Goal: Task Accomplishment & Management: Complete application form

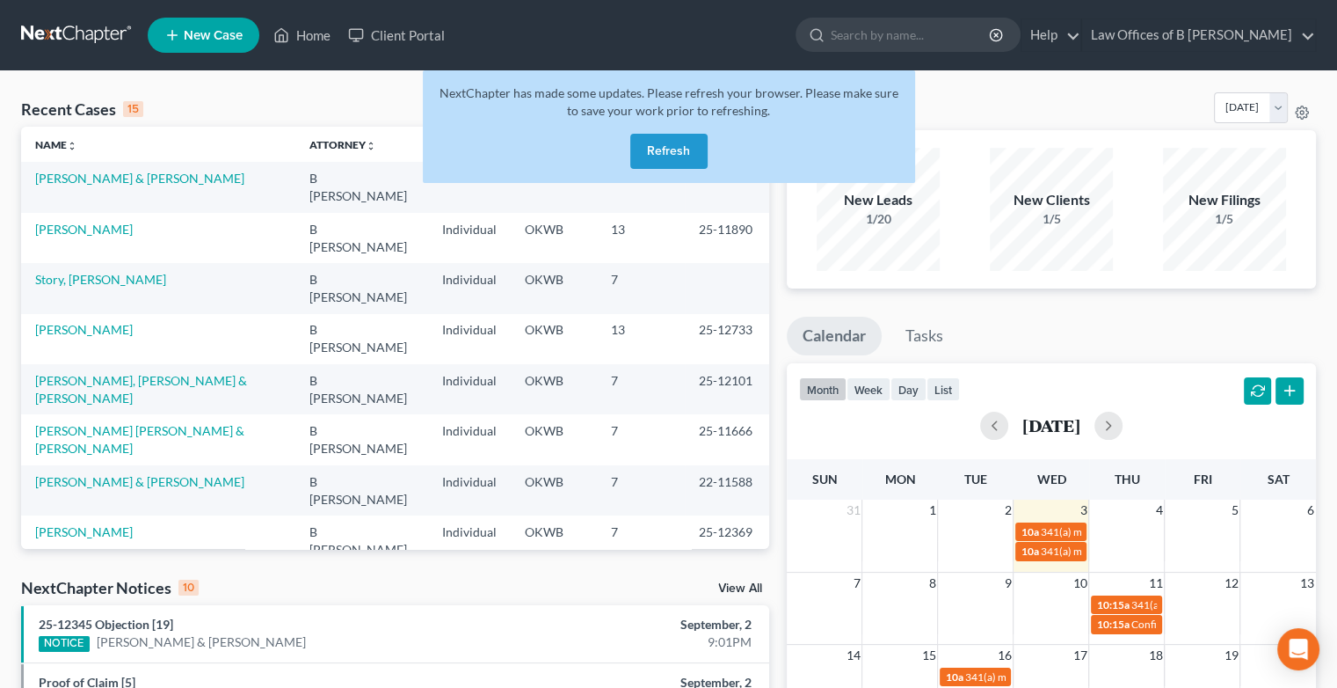
click at [675, 153] on button "Refresh" at bounding box center [668, 151] width 77 height 35
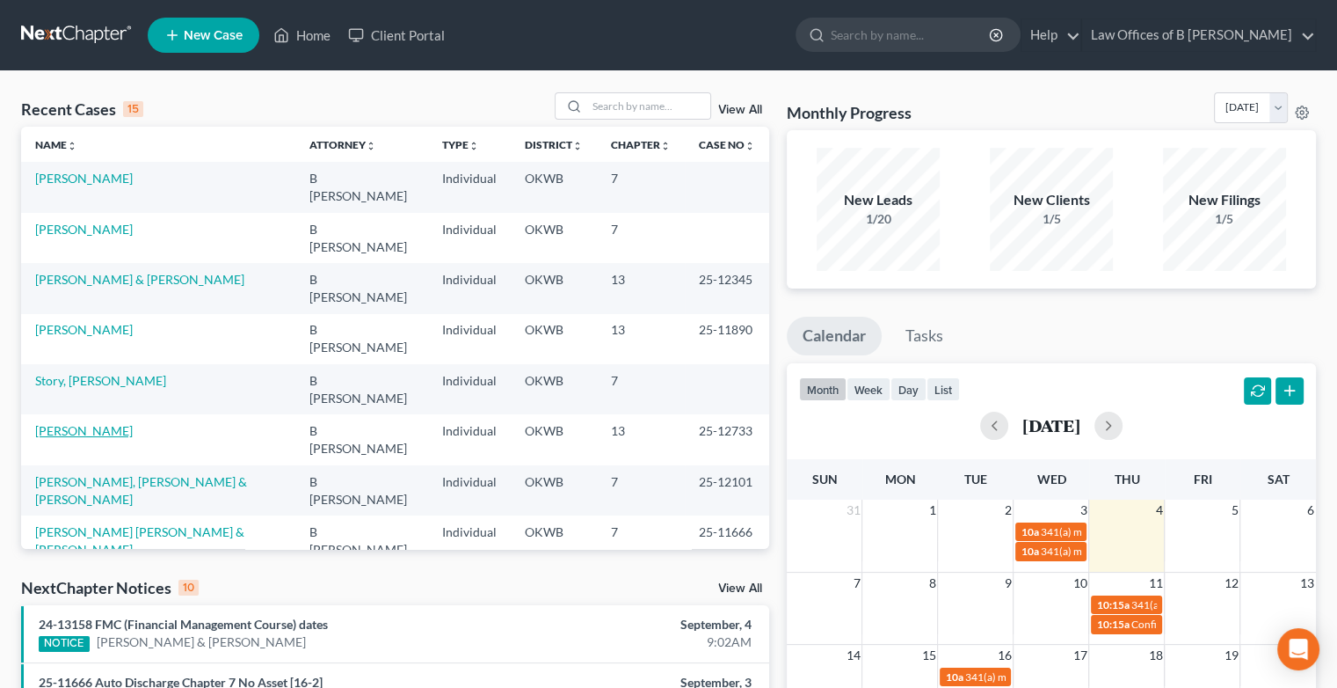
click at [113, 423] on link "[PERSON_NAME]" at bounding box center [84, 430] width 98 height 15
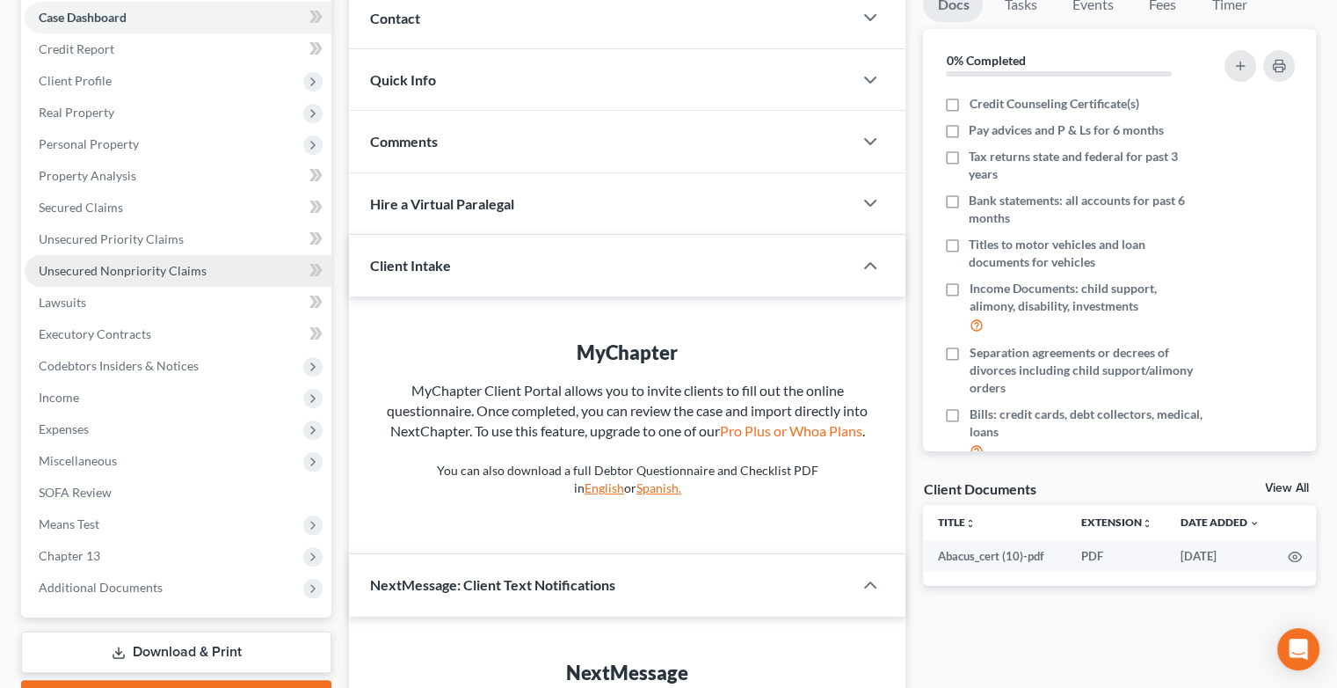
scroll to position [189, 0]
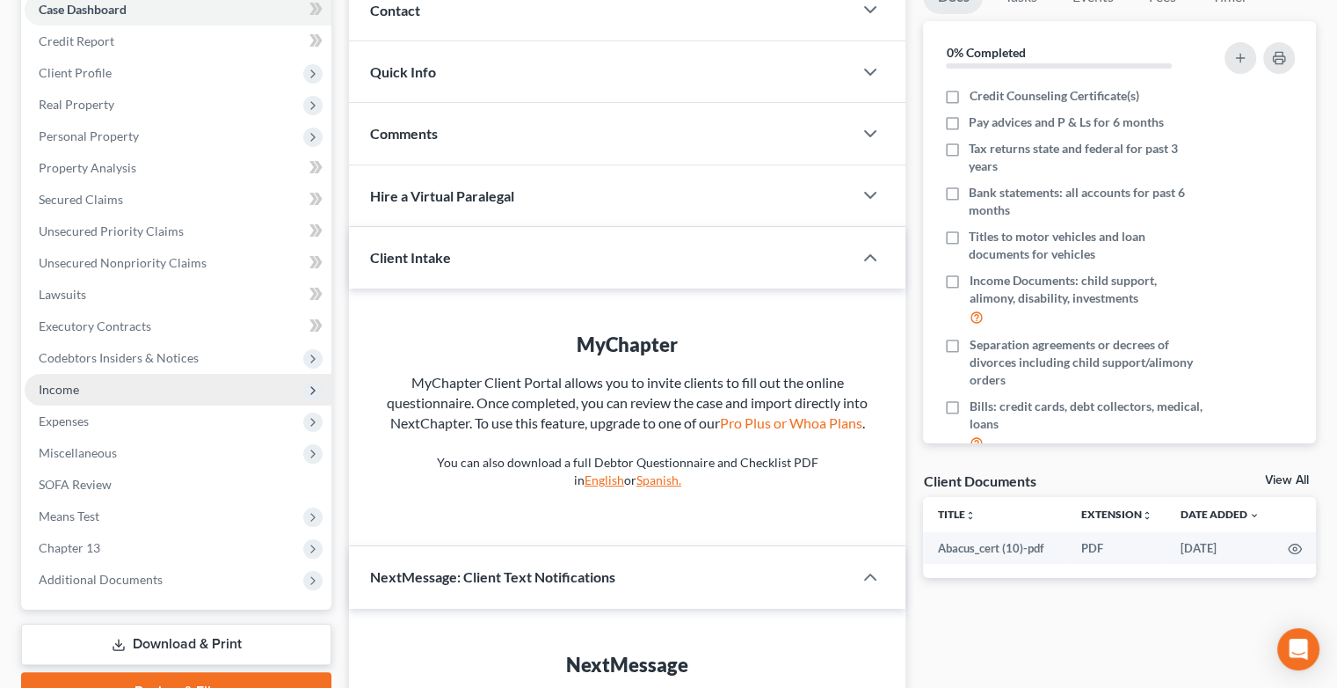
click at [68, 390] on span "Income" at bounding box center [59, 389] width 40 height 15
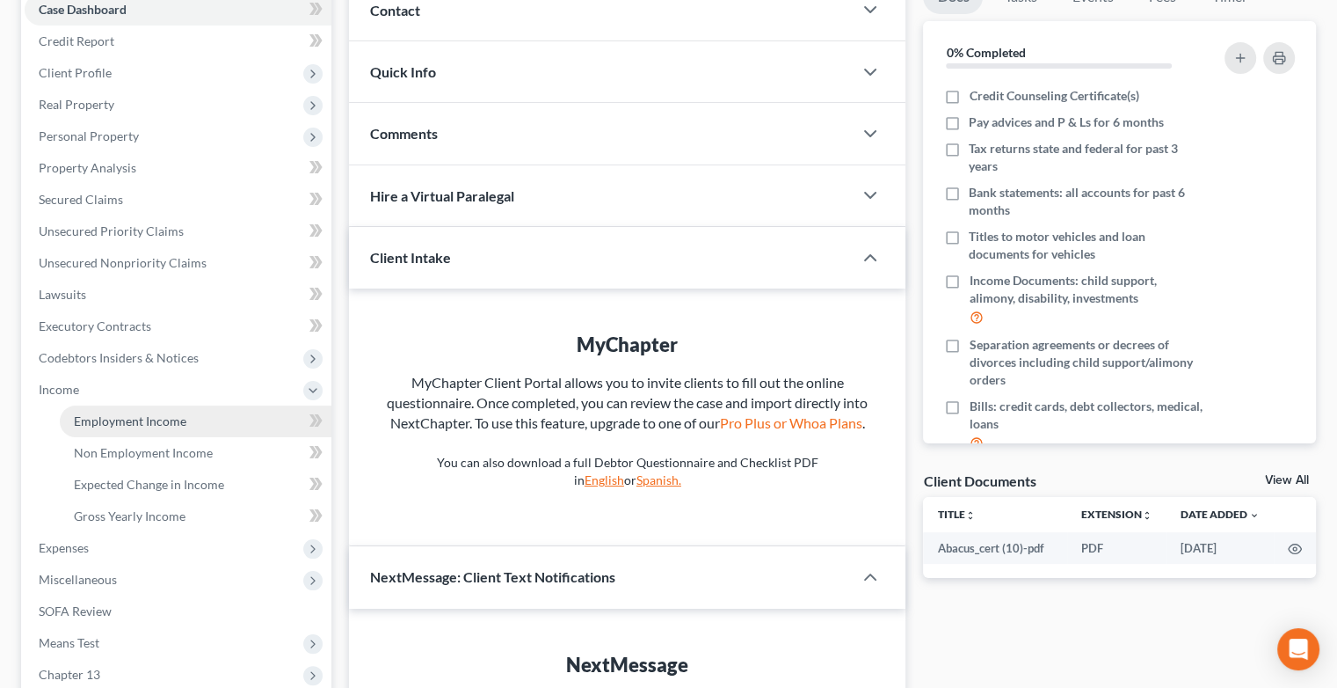
click at [108, 421] on span "Employment Income" at bounding box center [130, 420] width 113 height 15
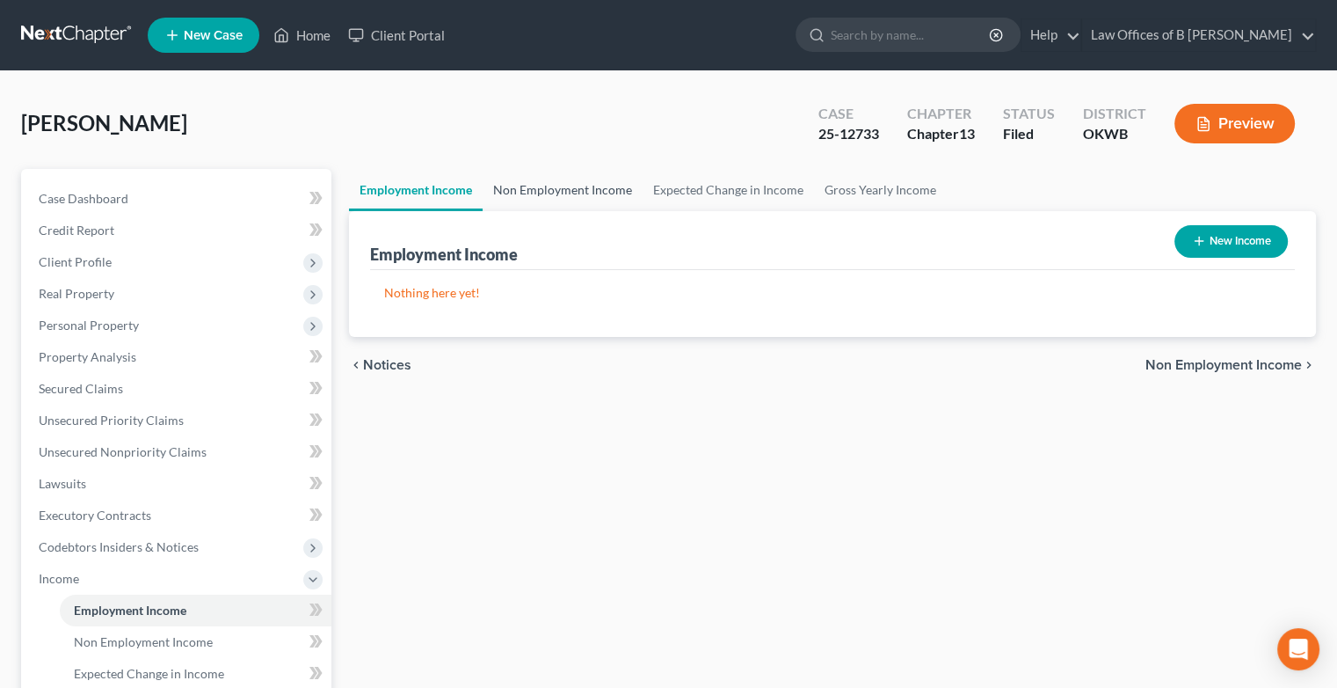
click at [572, 177] on link "Non Employment Income" at bounding box center [563, 190] width 160 height 42
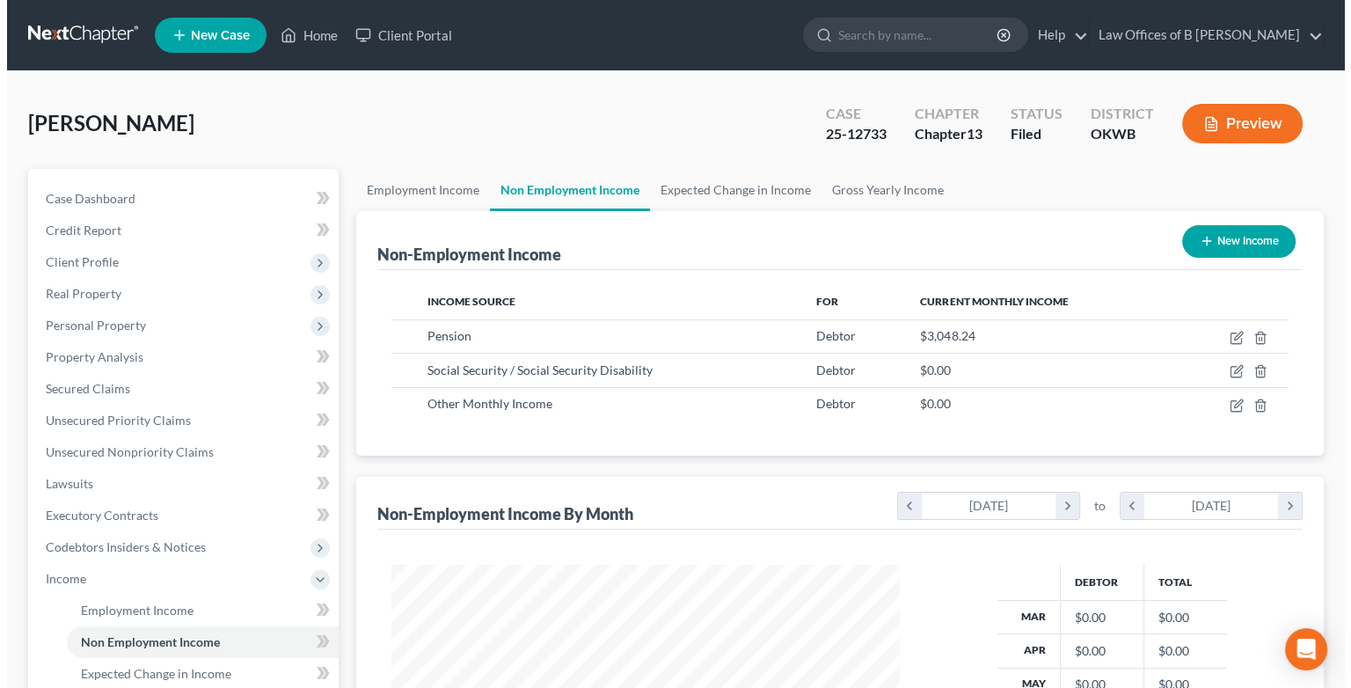
scroll to position [313, 542]
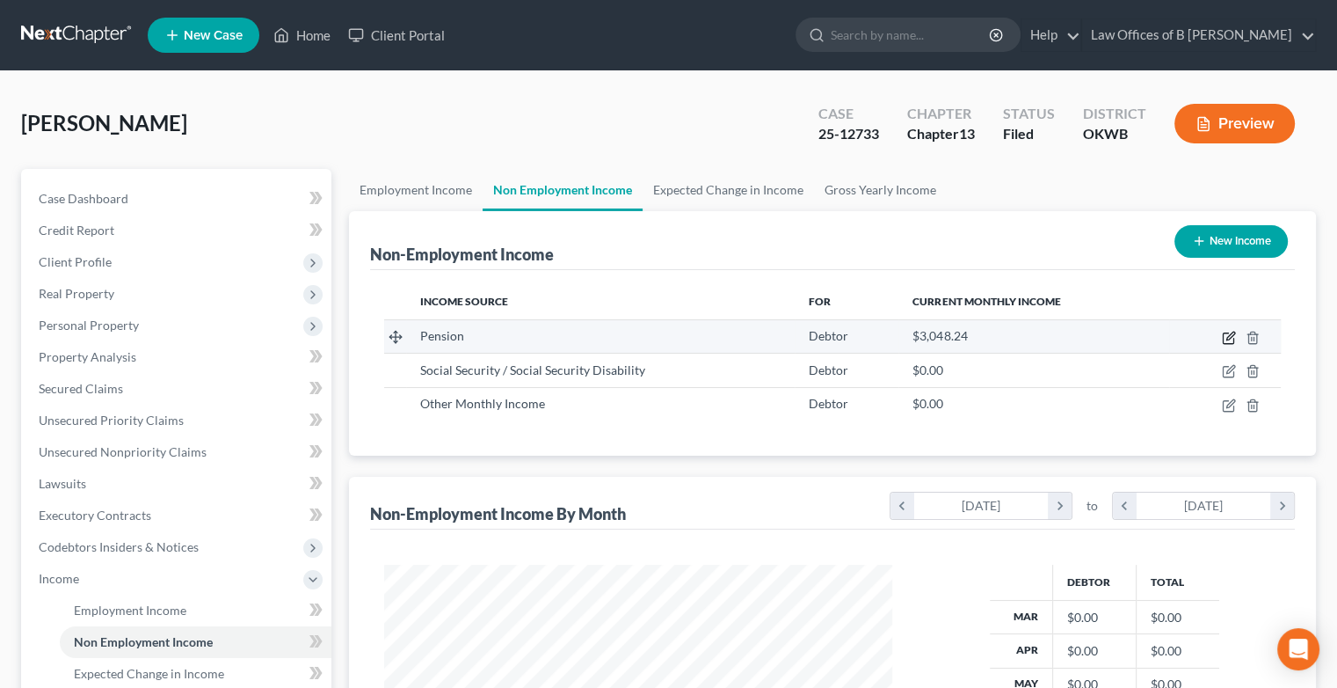
click at [1233, 336] on icon "button" at bounding box center [1229, 338] width 14 height 14
select select "2"
select select "0"
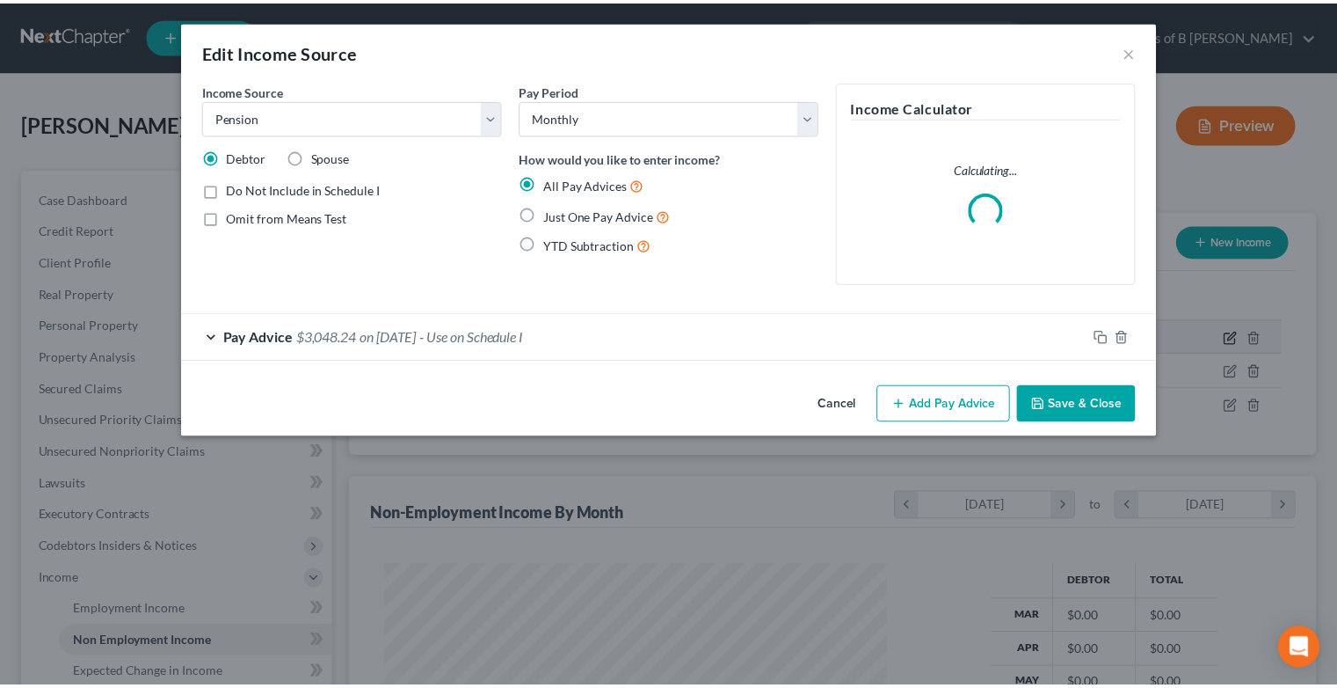
scroll to position [313, 549]
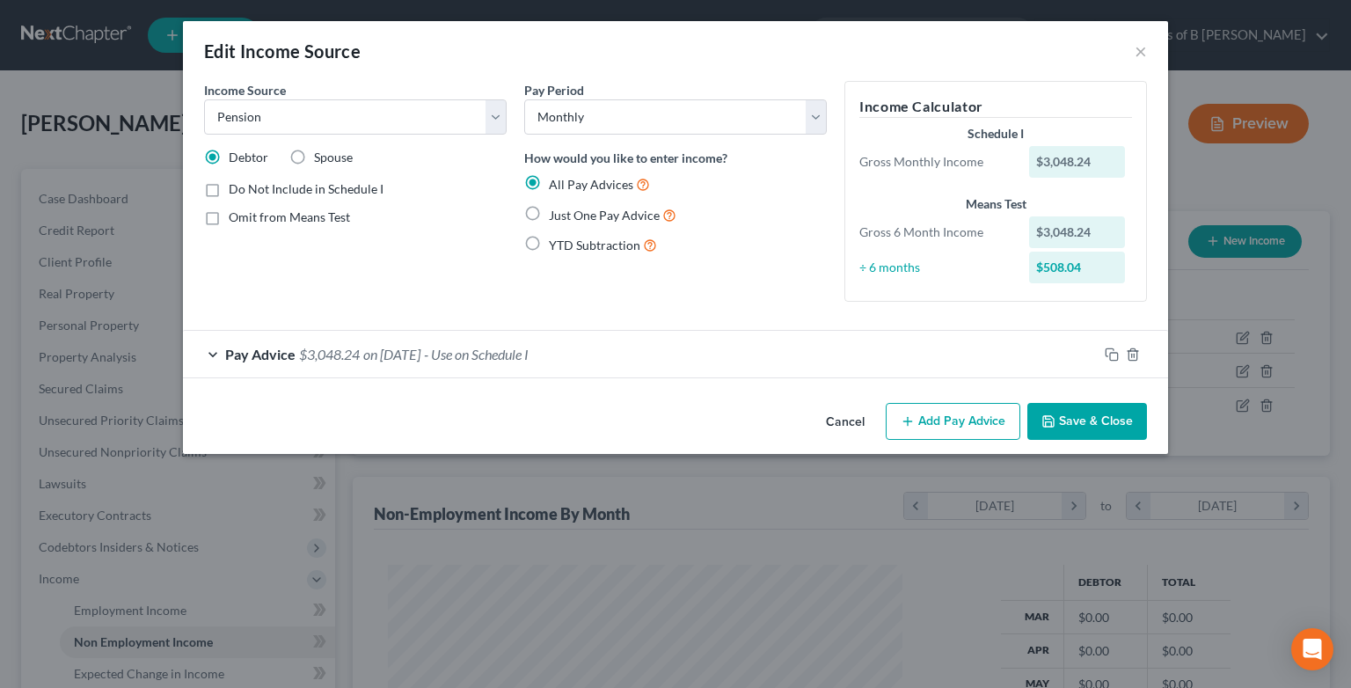
click at [212, 353] on div "Pay Advice $3,048.24 on 07/01/2025 - Use on Schedule I" at bounding box center [640, 354] width 914 height 47
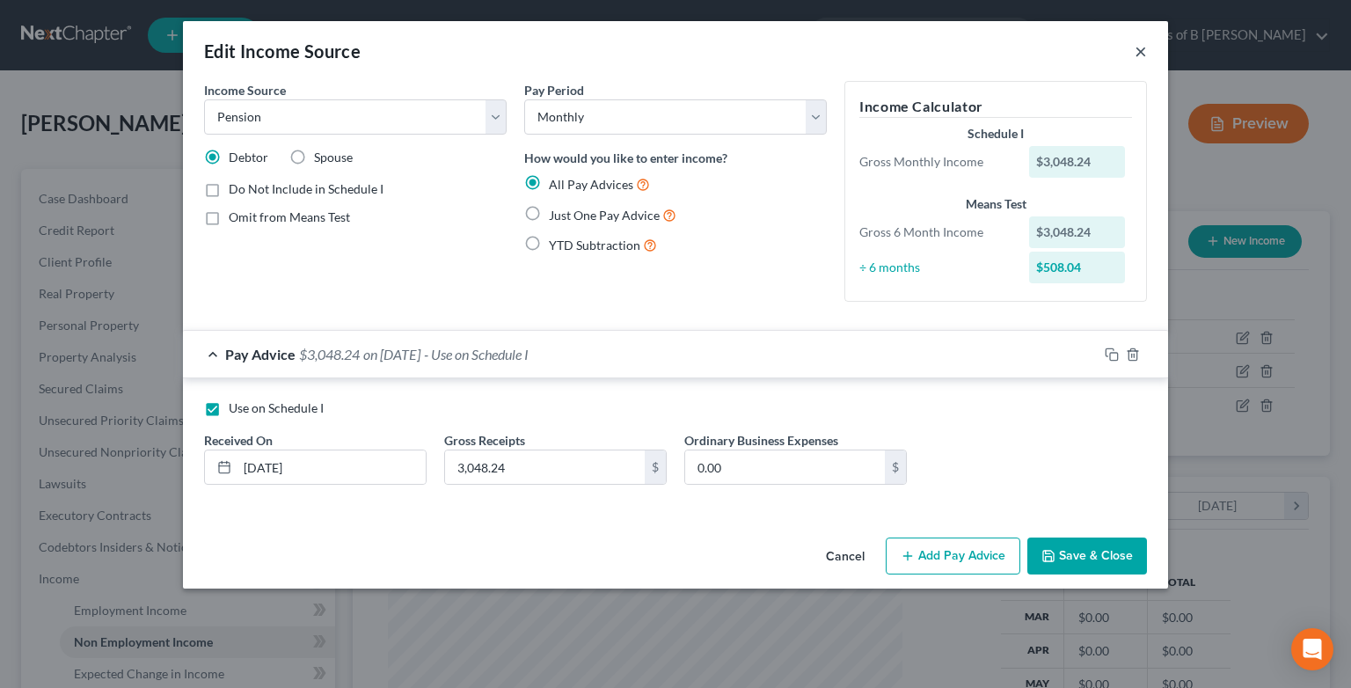
click at [1143, 51] on button "×" at bounding box center [1140, 50] width 12 height 21
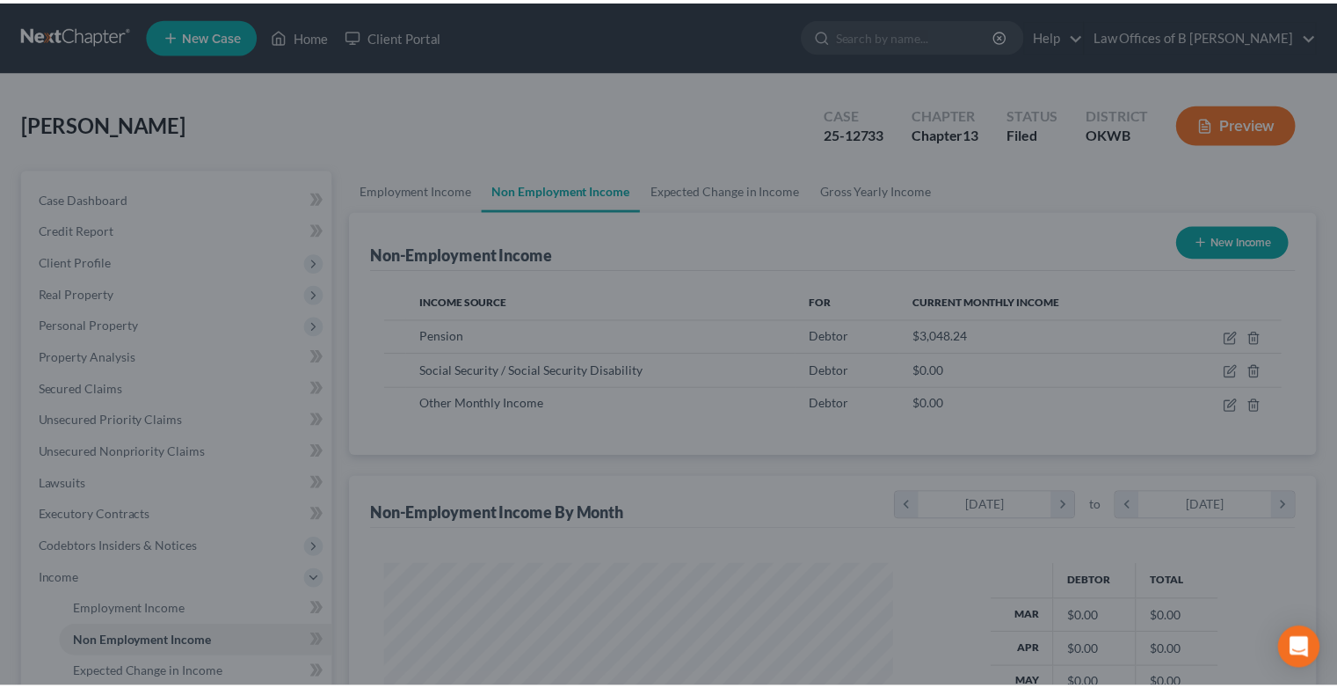
scroll to position [878921, 878690]
